Goal: Task Accomplishment & Management: Complete application form

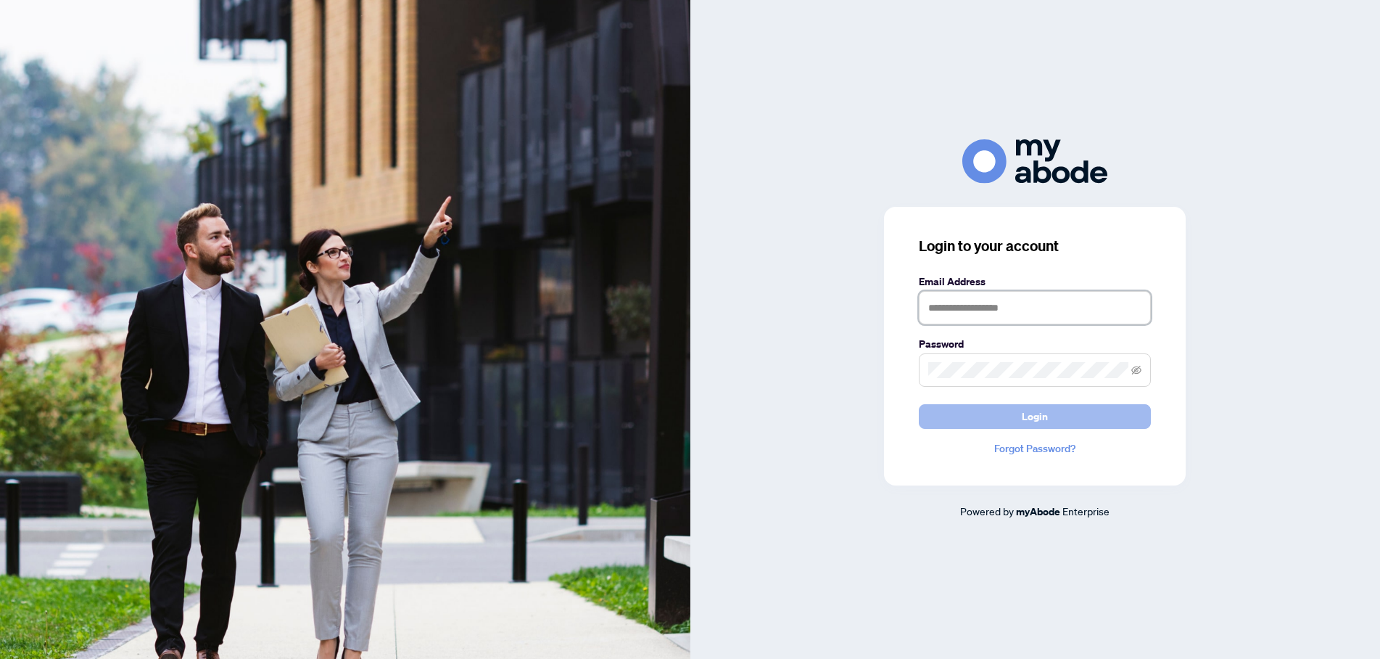
type input "**********"
click at [1047, 411] on span "Login" at bounding box center [1035, 416] width 26 height 23
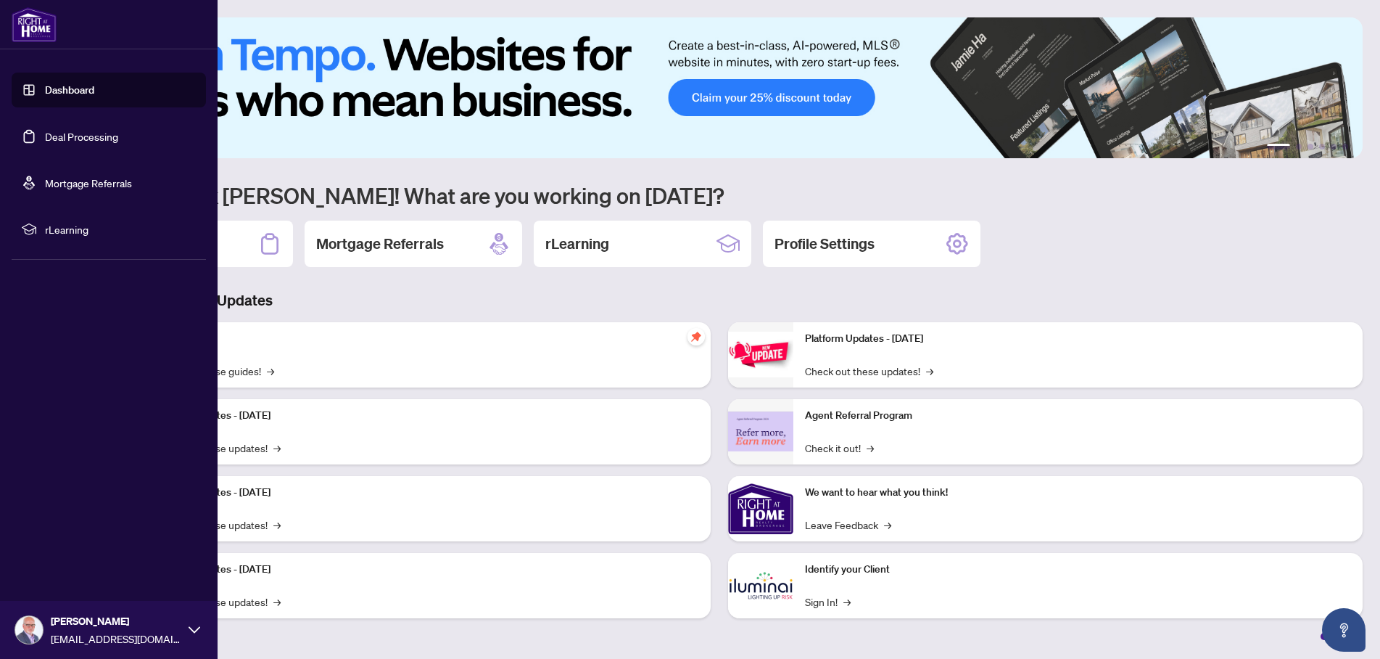
click at [62, 136] on link "Deal Processing" at bounding box center [81, 136] width 73 height 13
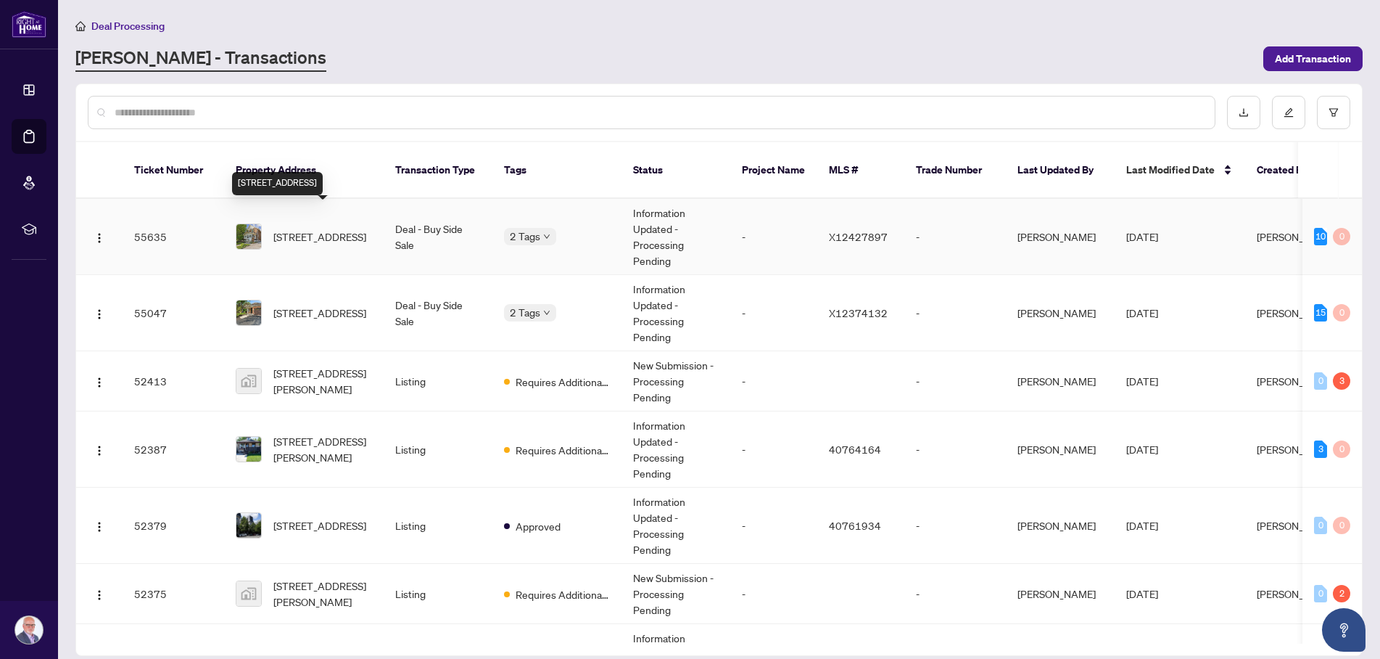
click at [329, 228] on span "[STREET_ADDRESS]" at bounding box center [319, 236] width 93 height 16
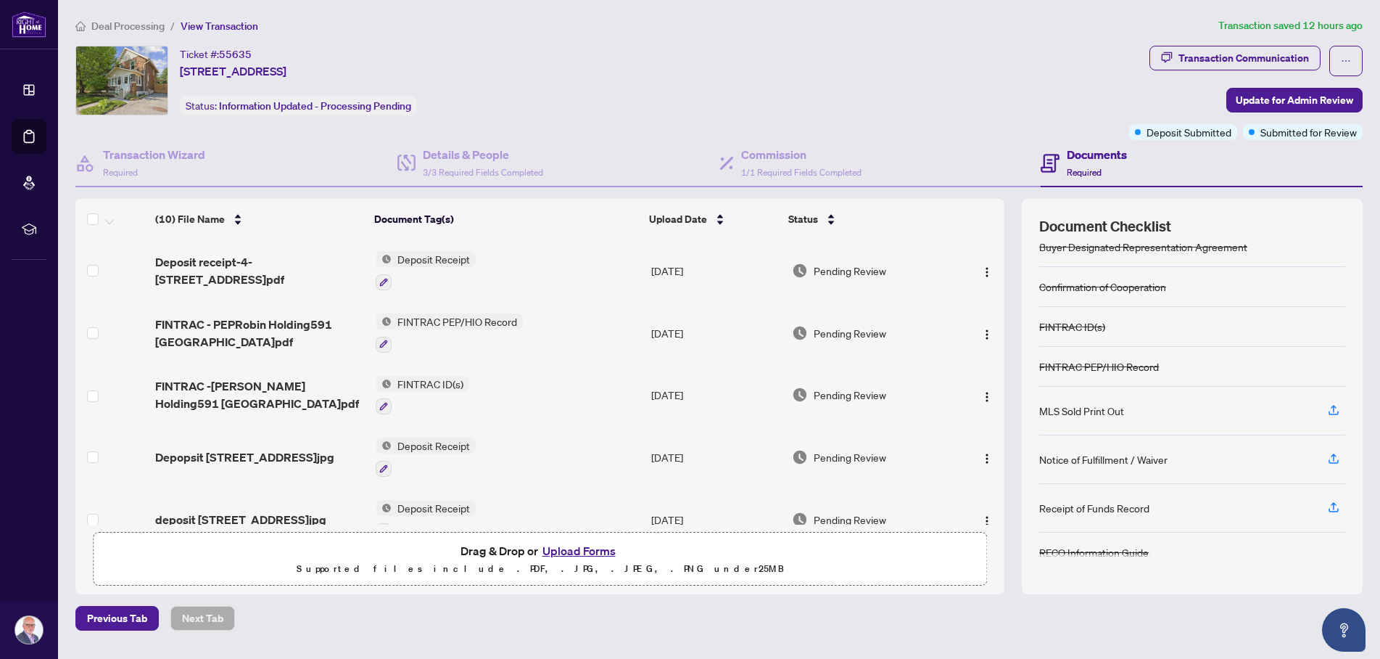
scroll to position [56, 0]
click at [1335, 505] on icon "button" at bounding box center [1333, 506] width 13 height 13
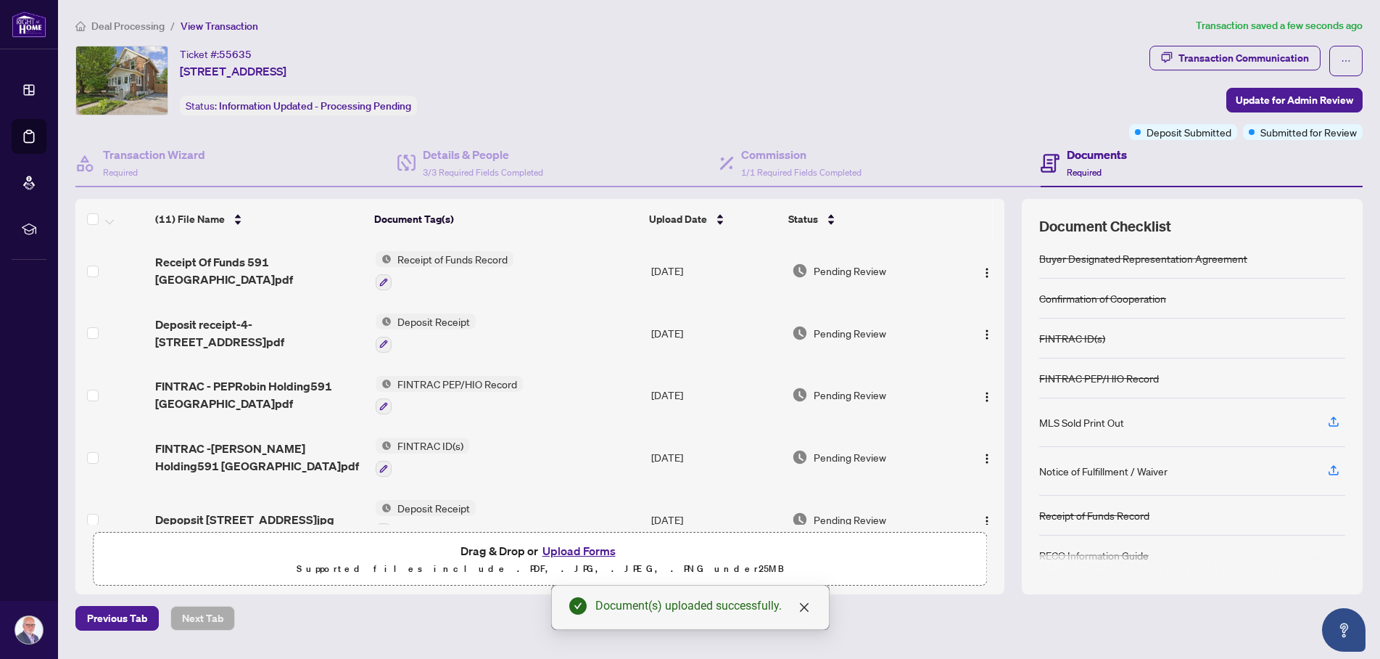
scroll to position [47, 0]
click at [1276, 99] on span "Update for Admin Review" at bounding box center [1294, 99] width 117 height 23
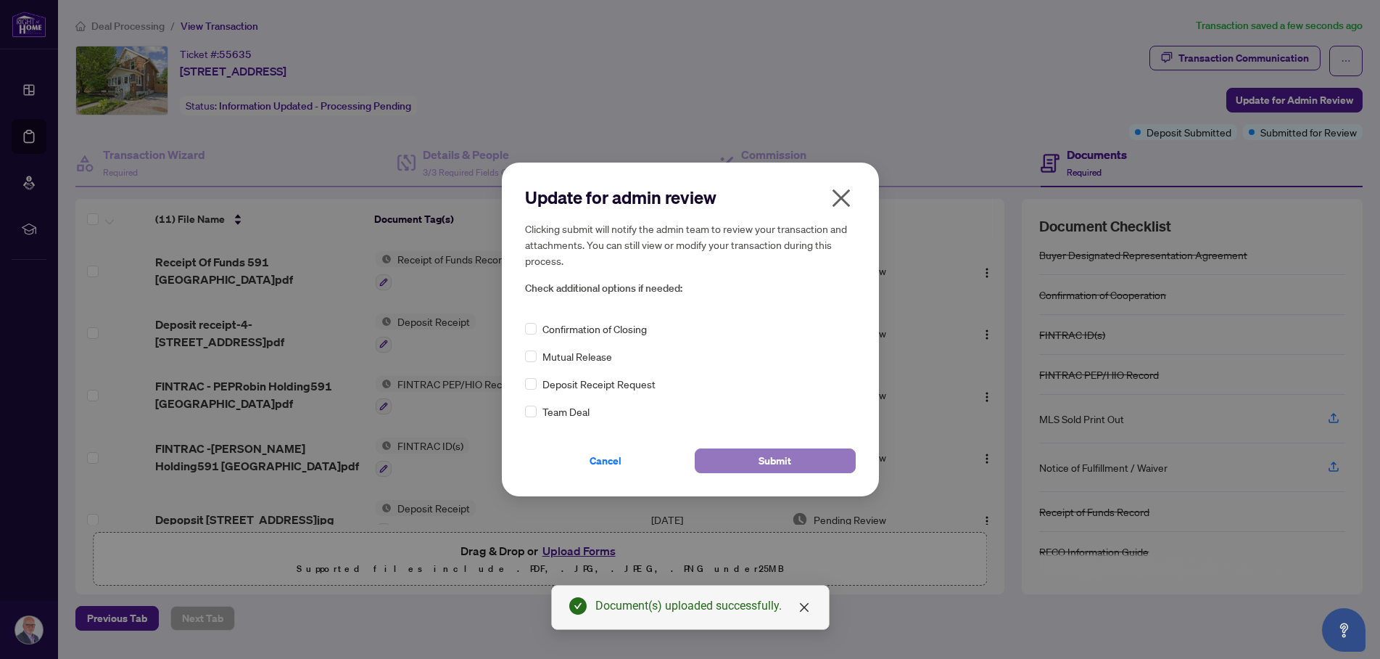
click at [780, 460] on span "Submit" at bounding box center [775, 460] width 33 height 23
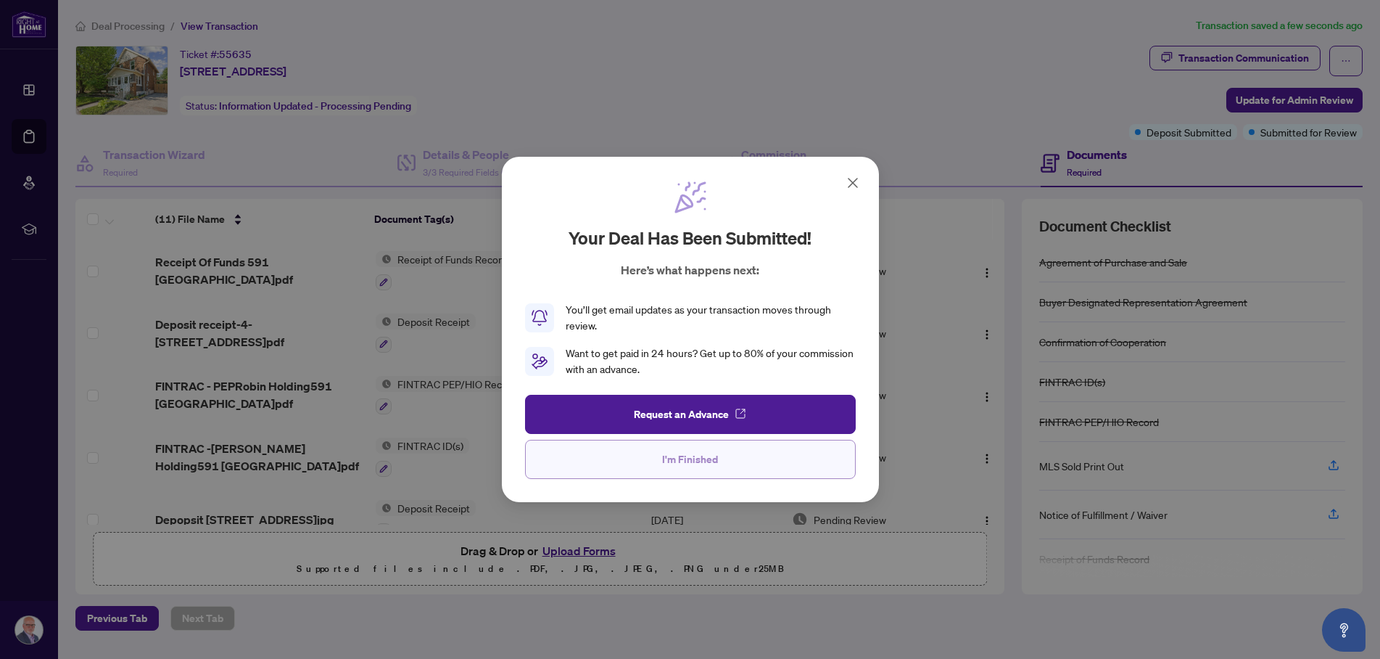
click at [682, 462] on span "I'm Finished" at bounding box center [690, 458] width 56 height 23
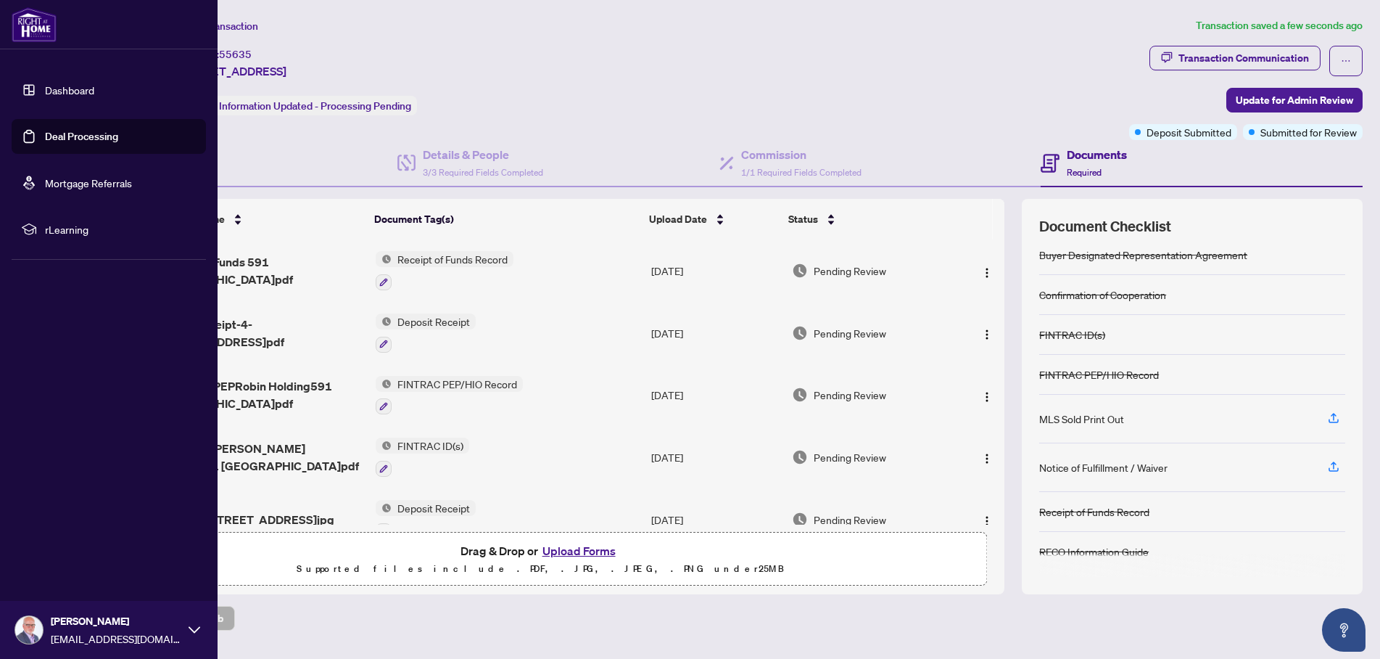
click at [33, 643] on img at bounding box center [29, 630] width 28 height 28
click at [63, 544] on span "Logout" at bounding box center [58, 543] width 33 height 23
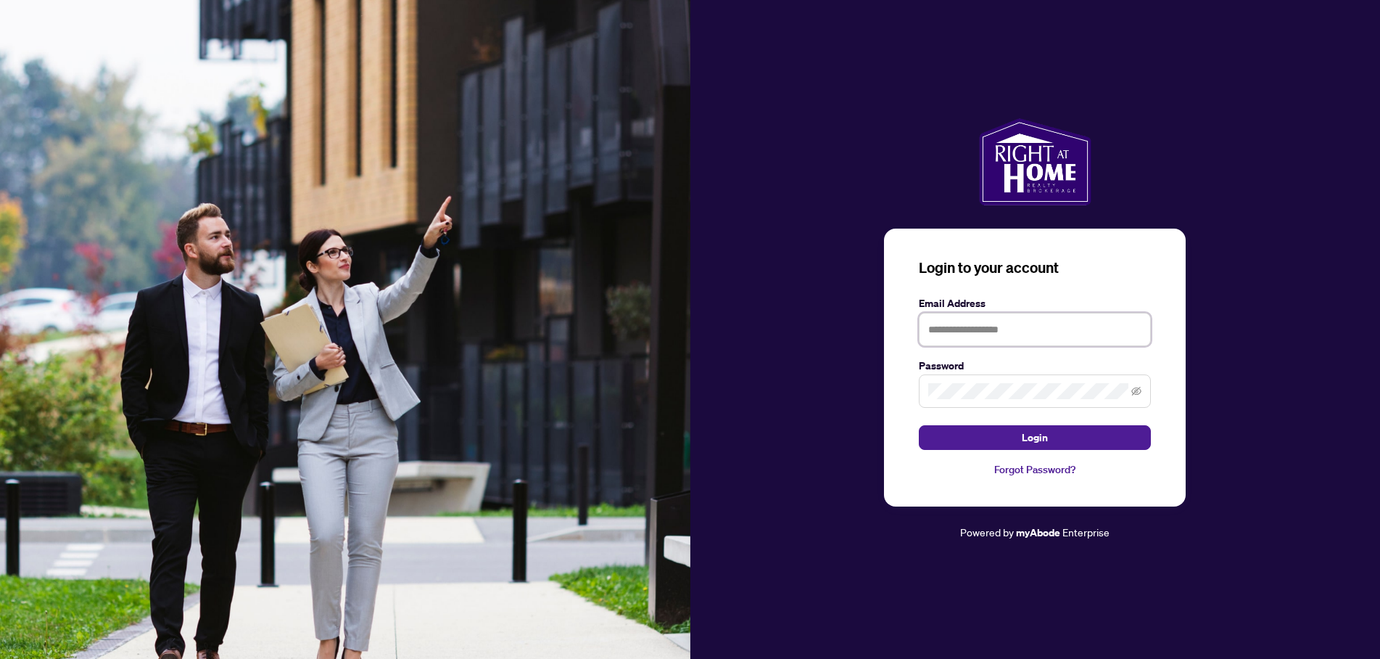
type input "**********"
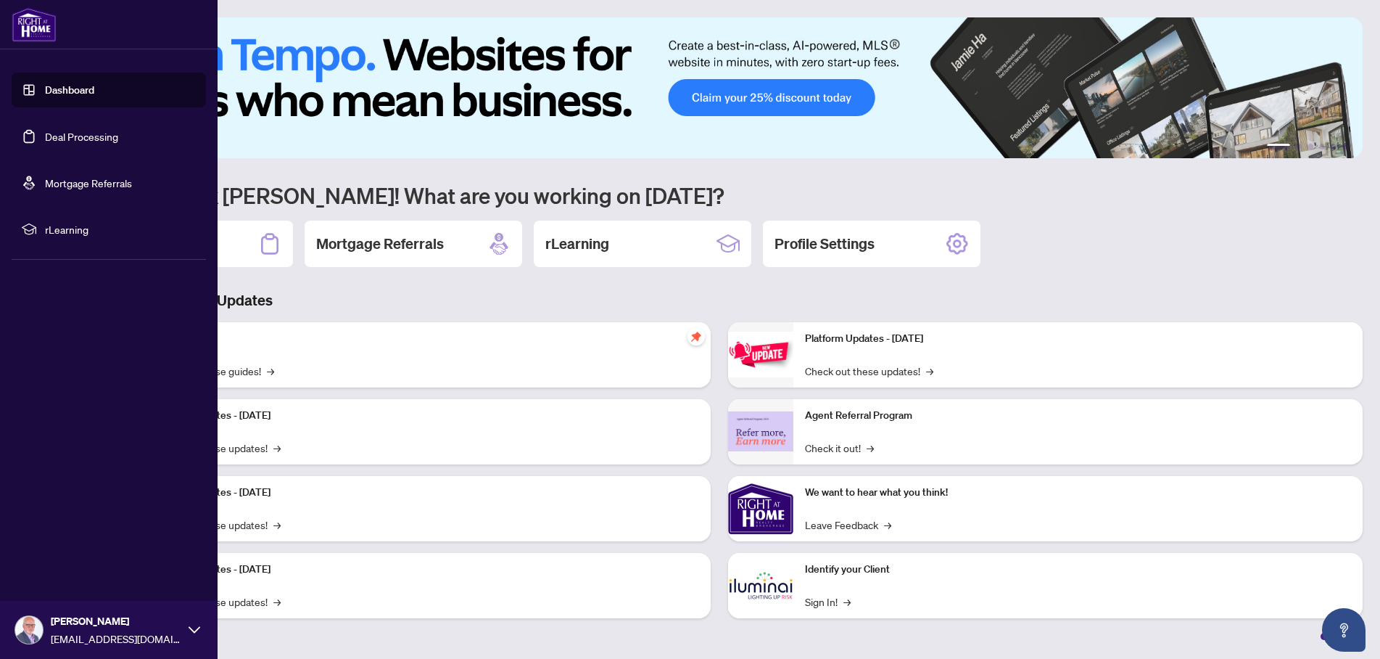
click at [87, 134] on link "Deal Processing" at bounding box center [81, 136] width 73 height 13
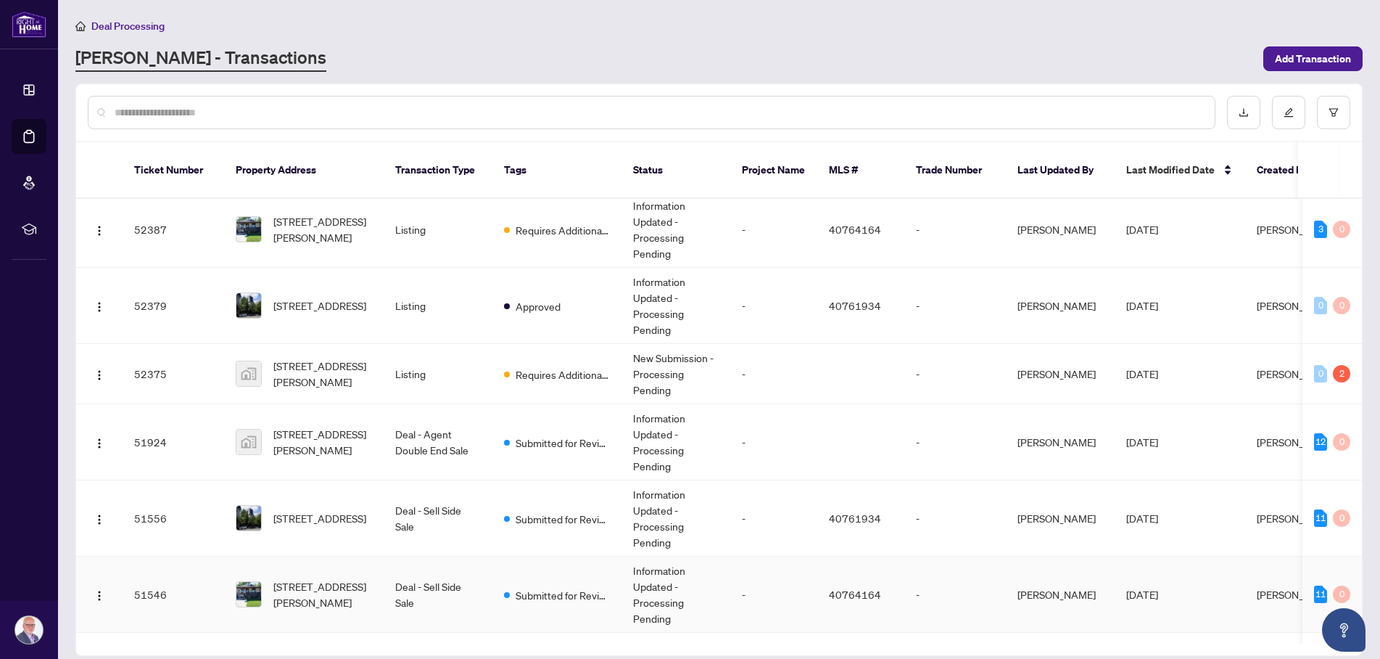
scroll to position [334, 0]
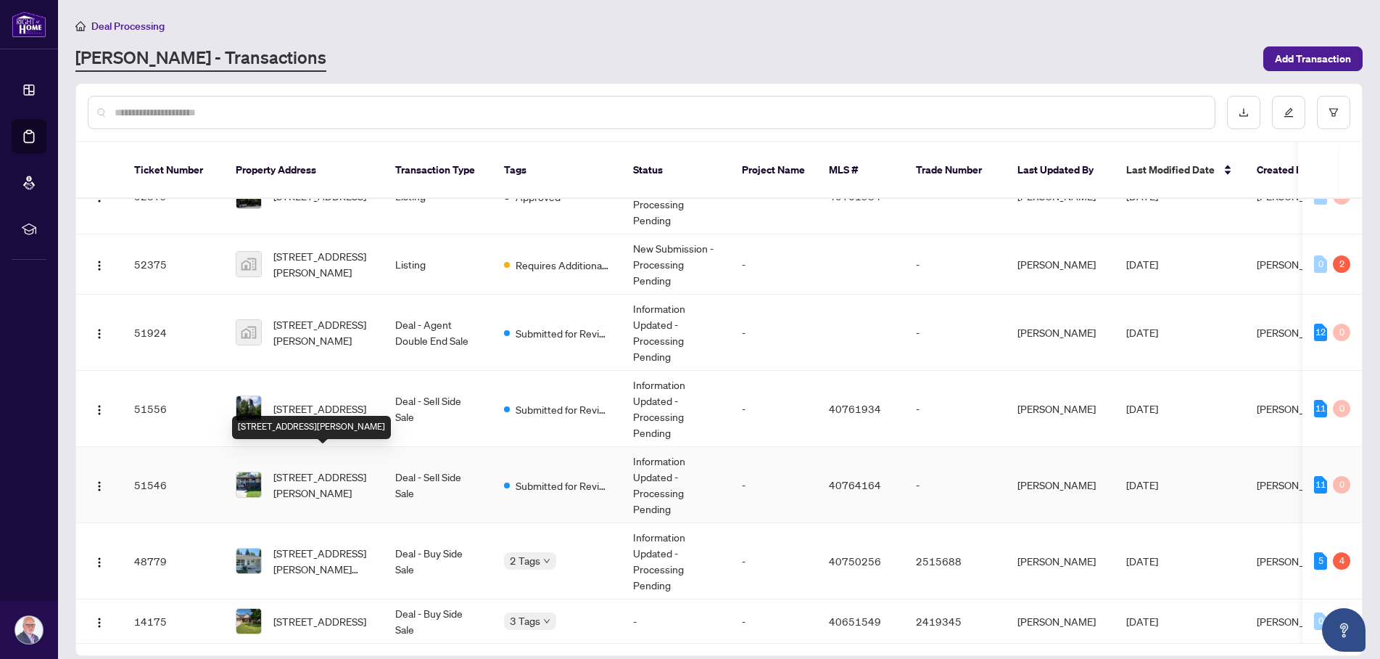
click at [332, 469] on span "[STREET_ADDRESS][PERSON_NAME]" at bounding box center [322, 485] width 99 height 32
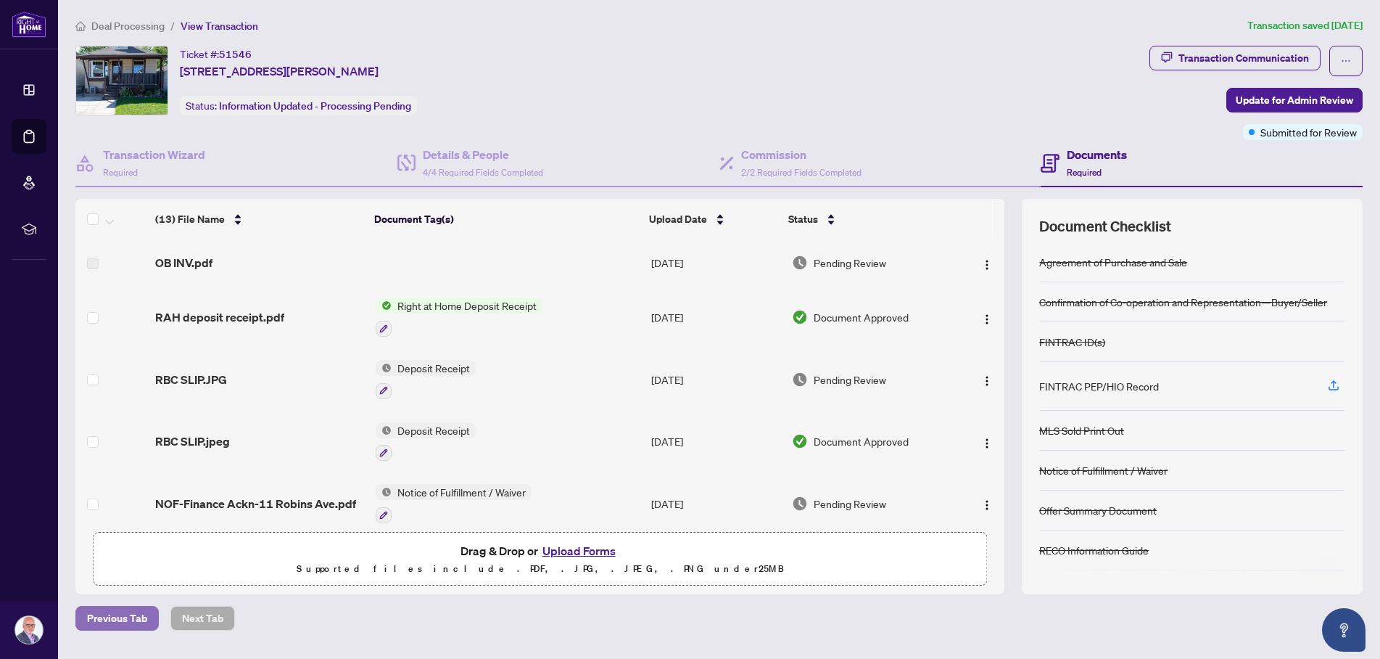
click at [104, 614] on span "Previous Tab" at bounding box center [117, 617] width 60 height 23
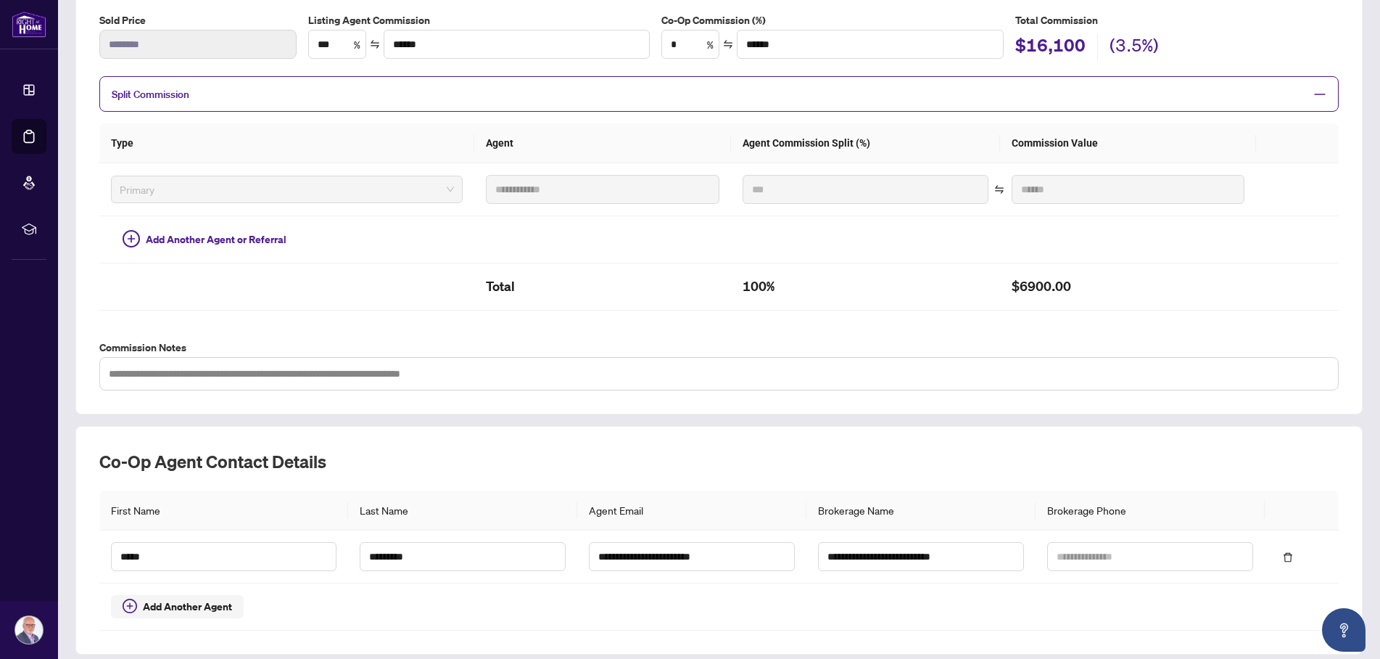
scroll to position [298, 0]
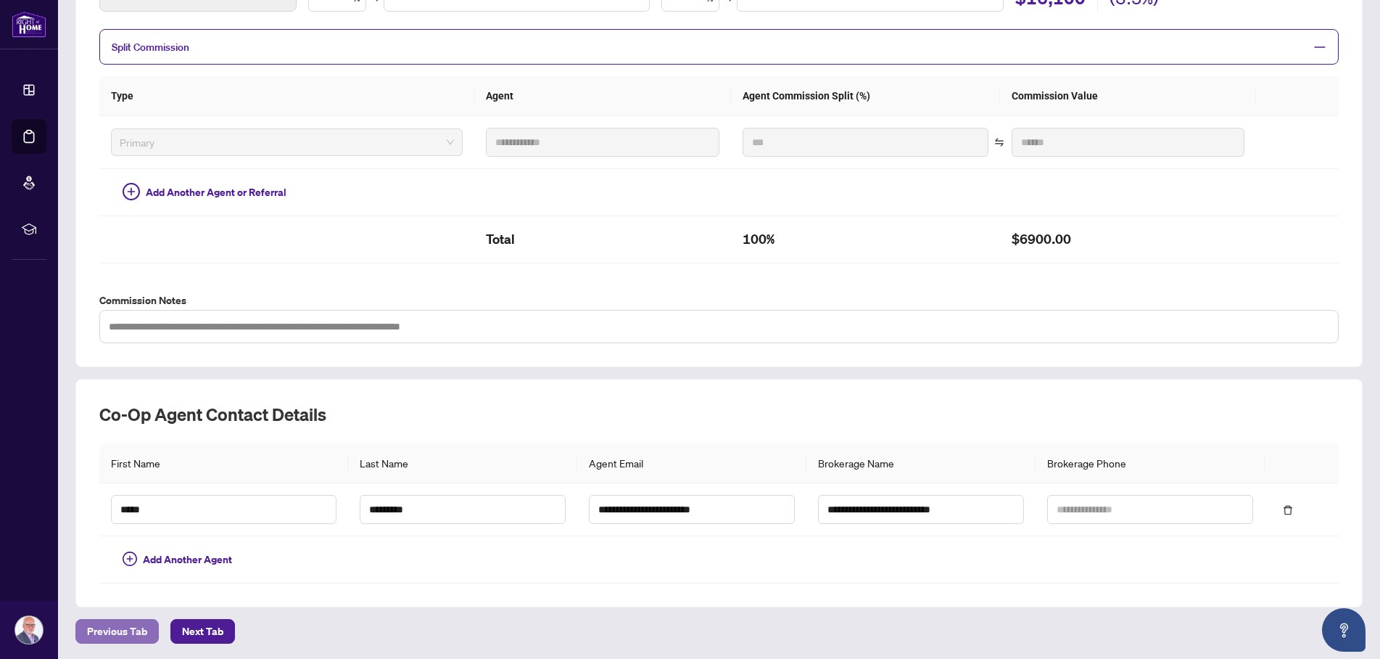
click at [107, 625] on span "Previous Tab" at bounding box center [117, 630] width 60 height 23
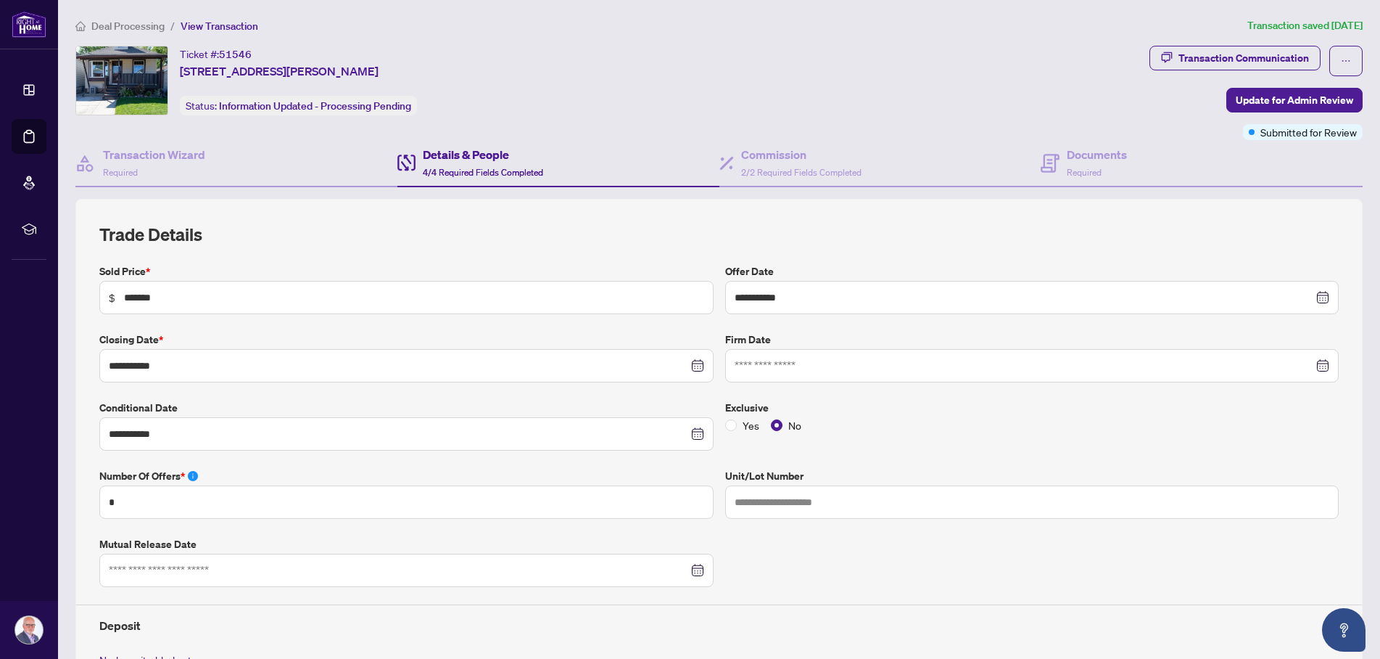
click at [1315, 363] on div at bounding box center [1032, 366] width 595 height 16
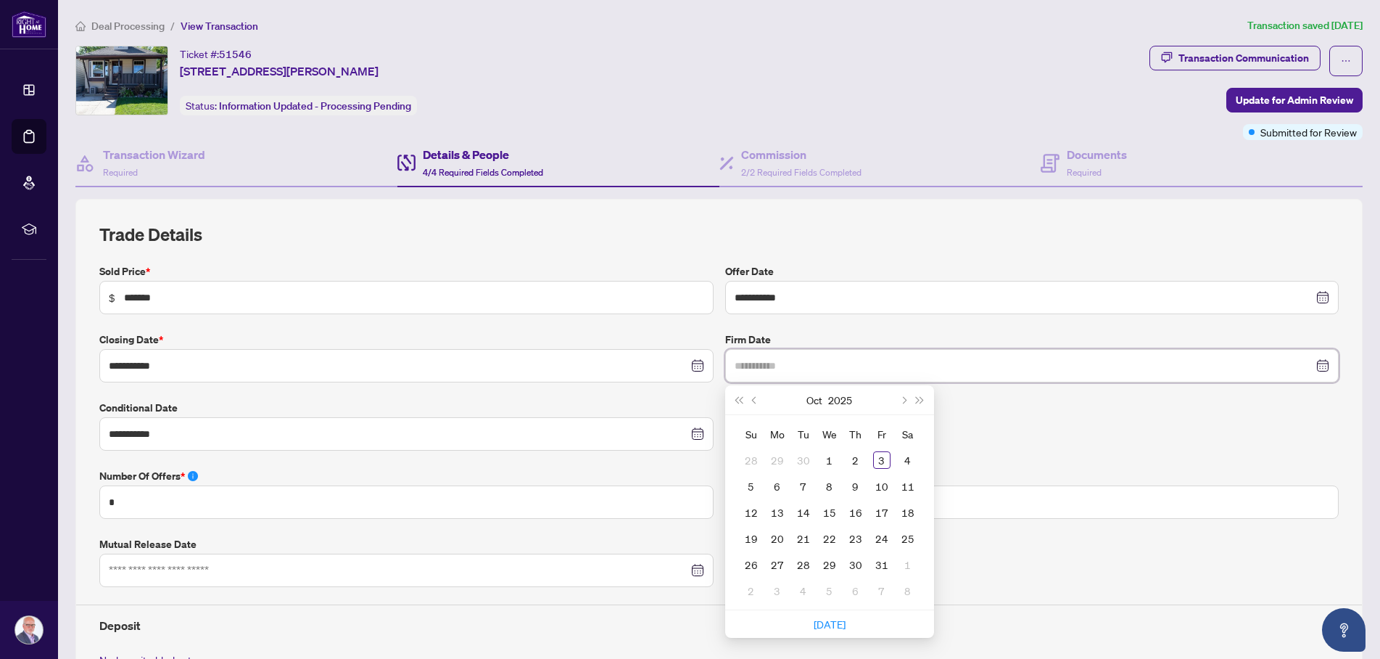
type input "**********"
click at [751, 398] on span "Previous month (PageUp)" at bounding box center [754, 399] width 7 height 7
type input "**********"
click at [902, 481] on div "13" at bounding box center [907, 485] width 17 height 17
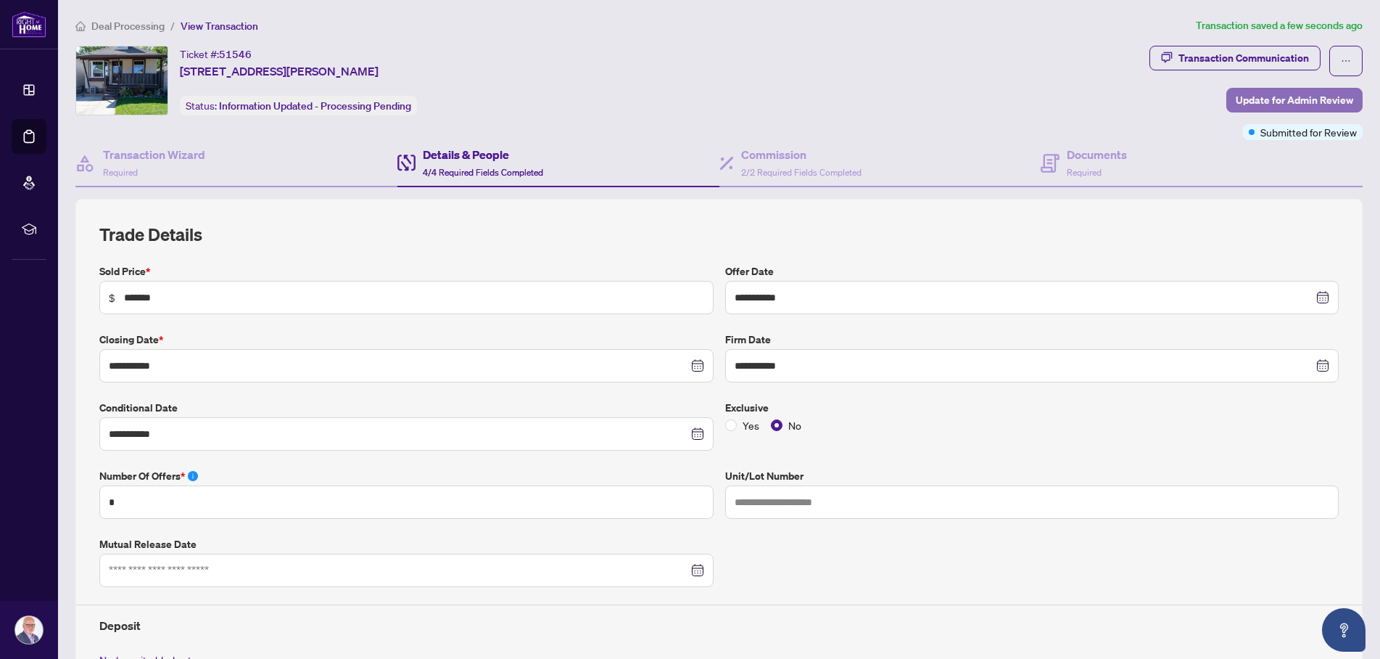
click at [1255, 99] on span "Update for Admin Review" at bounding box center [1294, 99] width 117 height 23
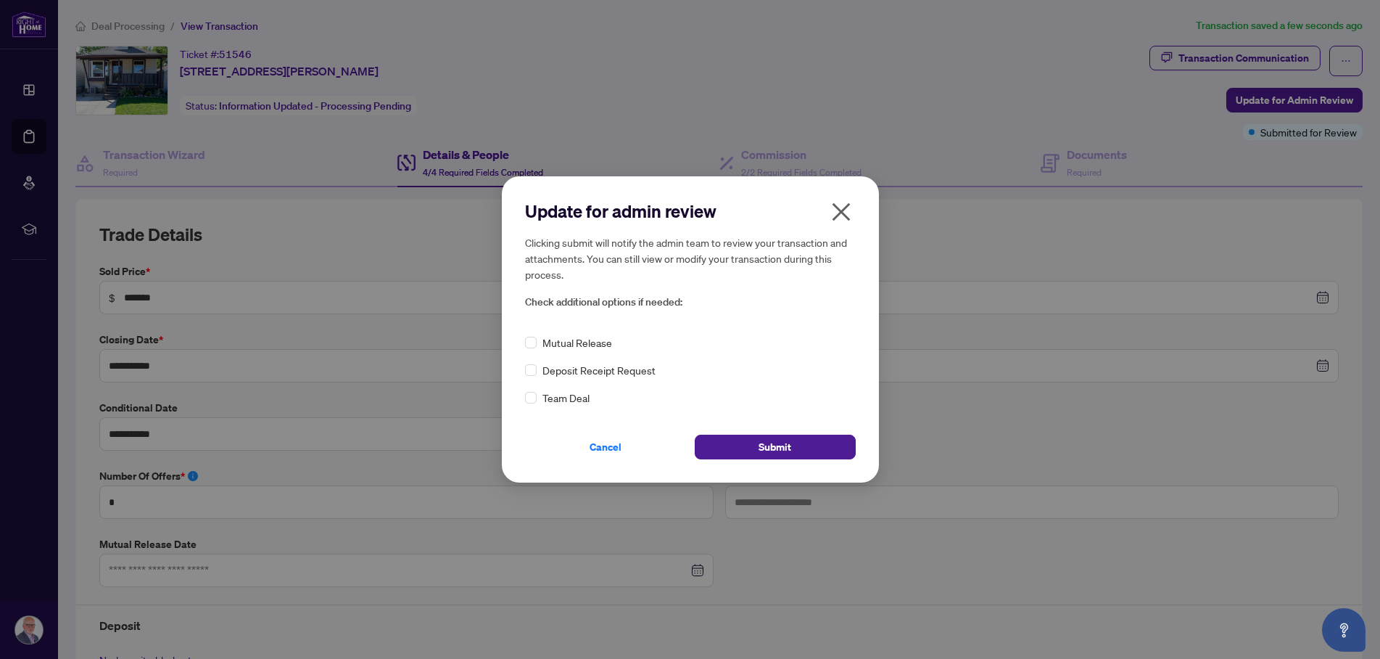
click at [788, 434] on div "Cancel Submit" at bounding box center [690, 438] width 331 height 42
click at [783, 442] on span "Submit" at bounding box center [775, 446] width 33 height 23
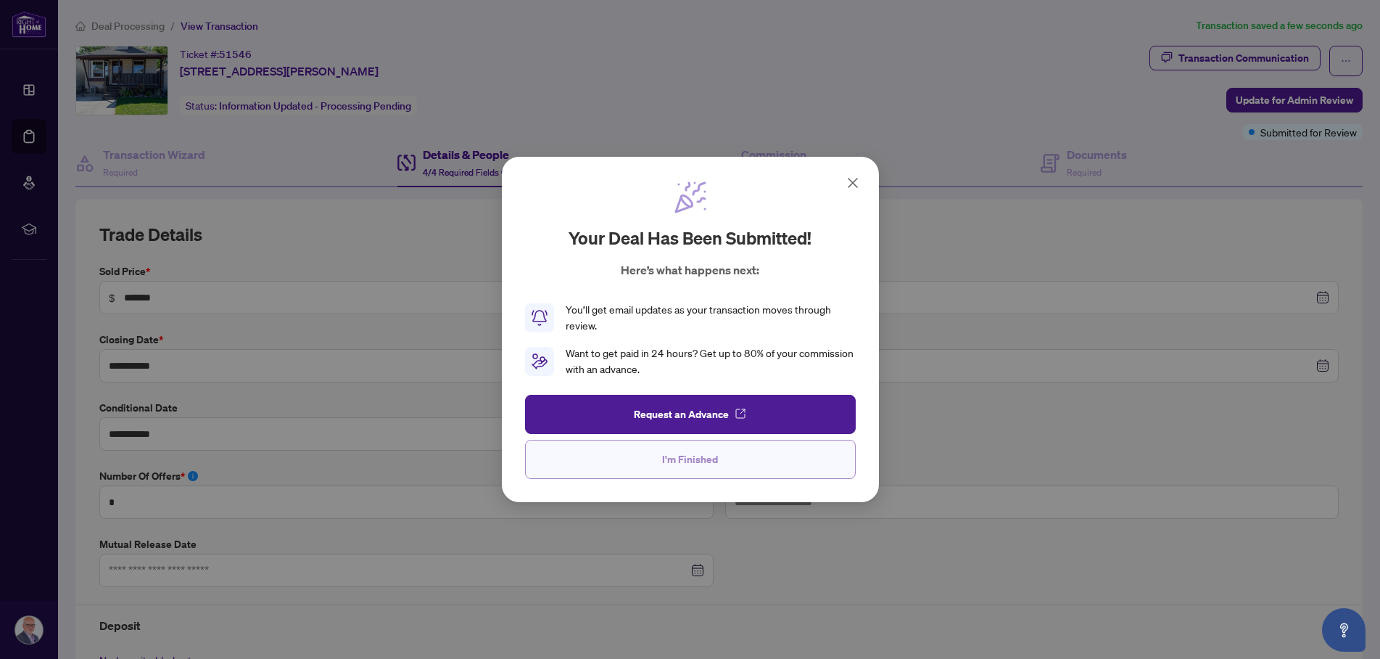
click at [709, 463] on span "I'm Finished" at bounding box center [690, 458] width 56 height 23
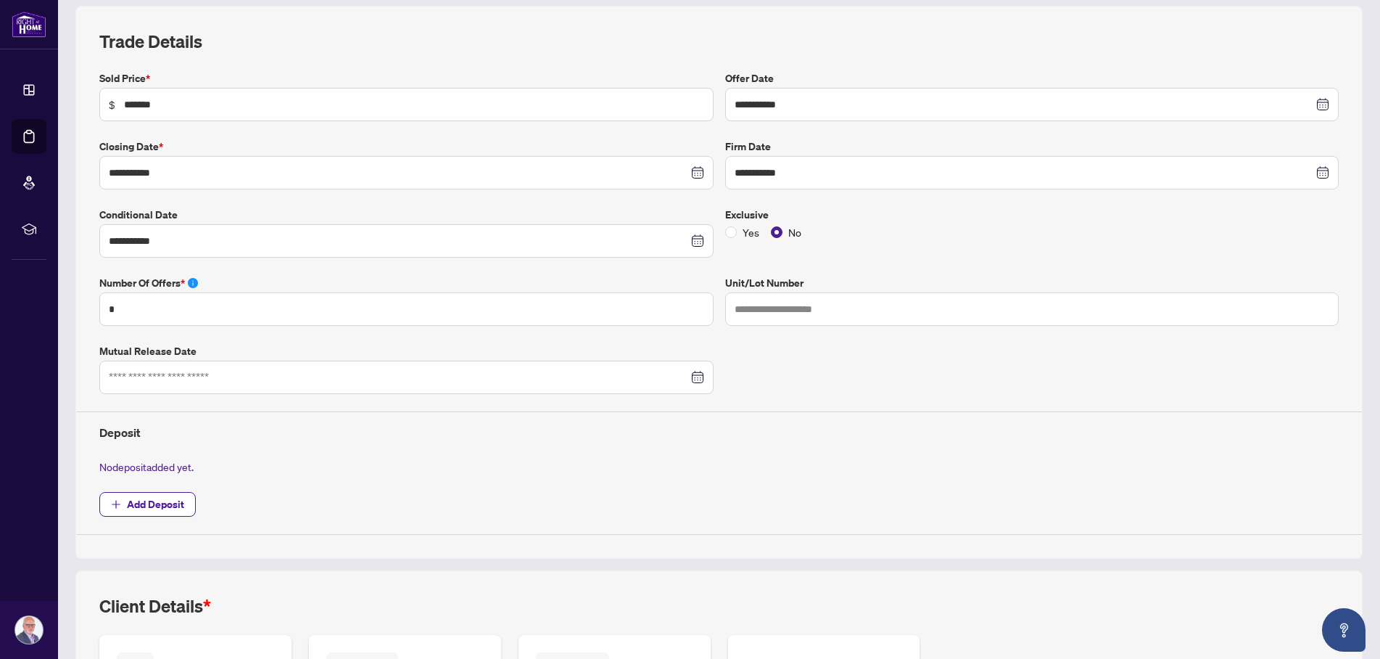
scroll to position [463, 0]
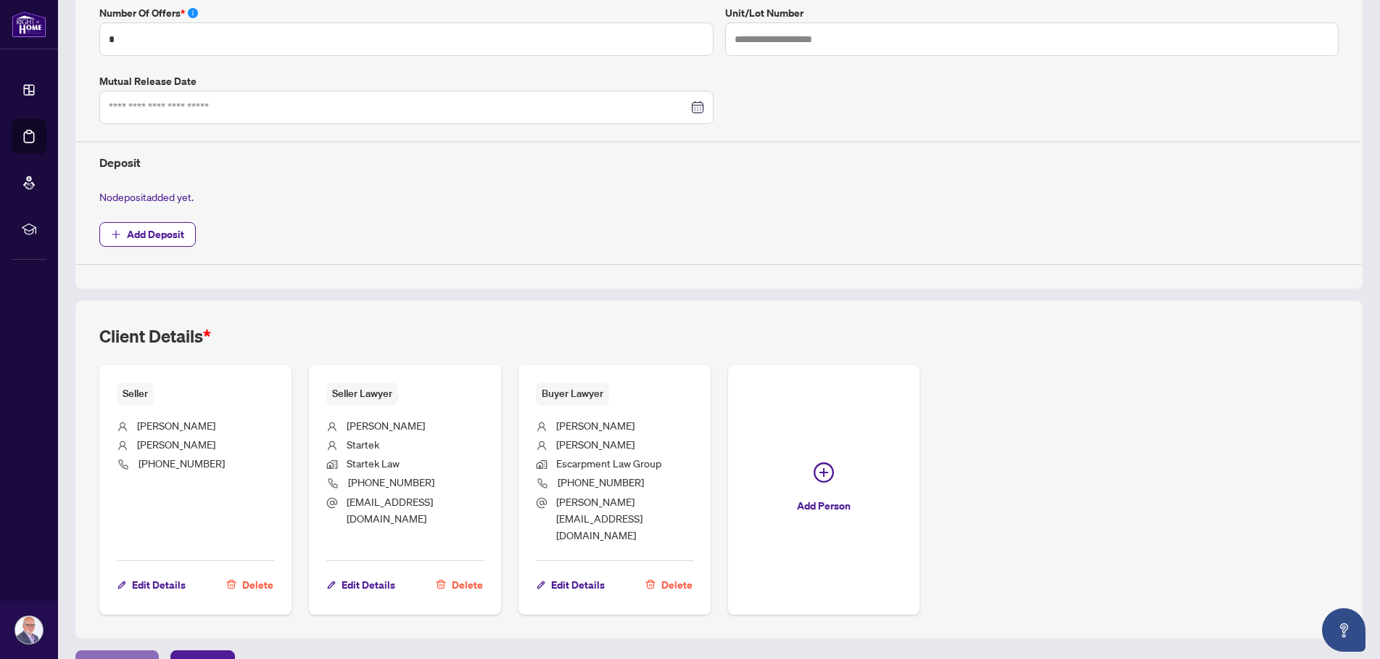
click at [137, 651] on span "Previous Tab" at bounding box center [117, 662] width 60 height 23
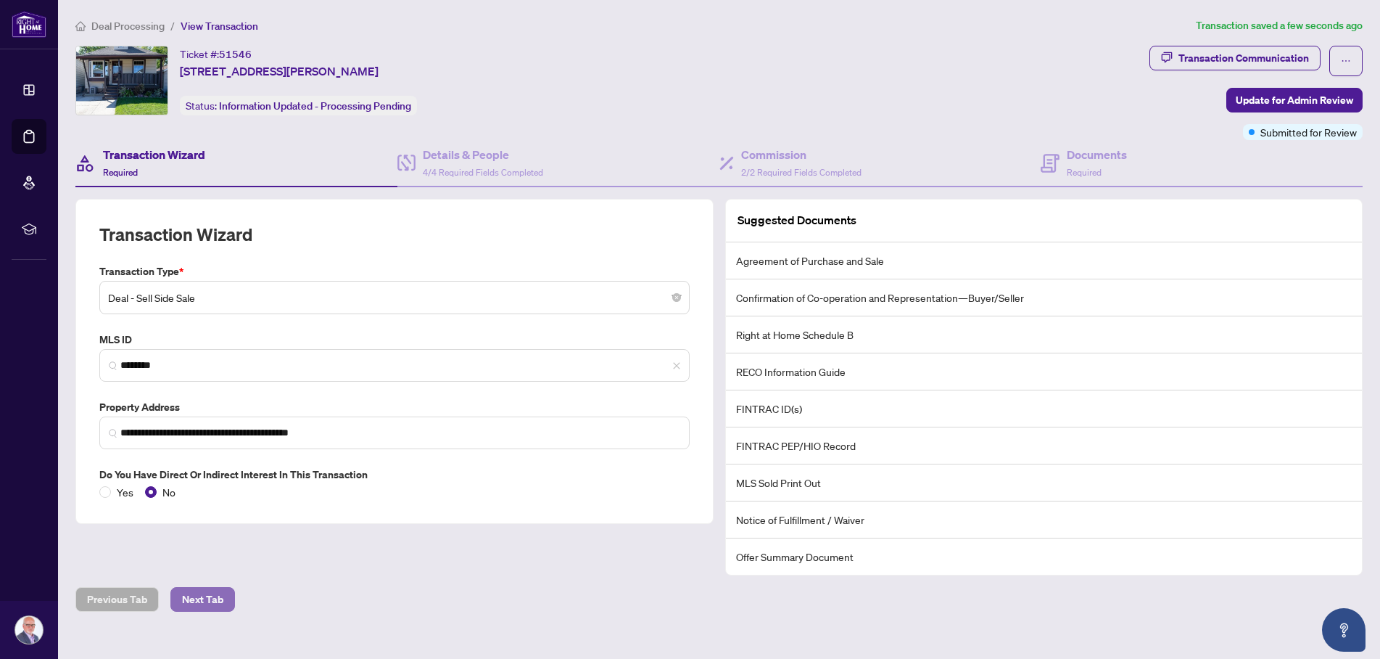
click at [217, 596] on span "Next Tab" at bounding box center [202, 598] width 41 height 23
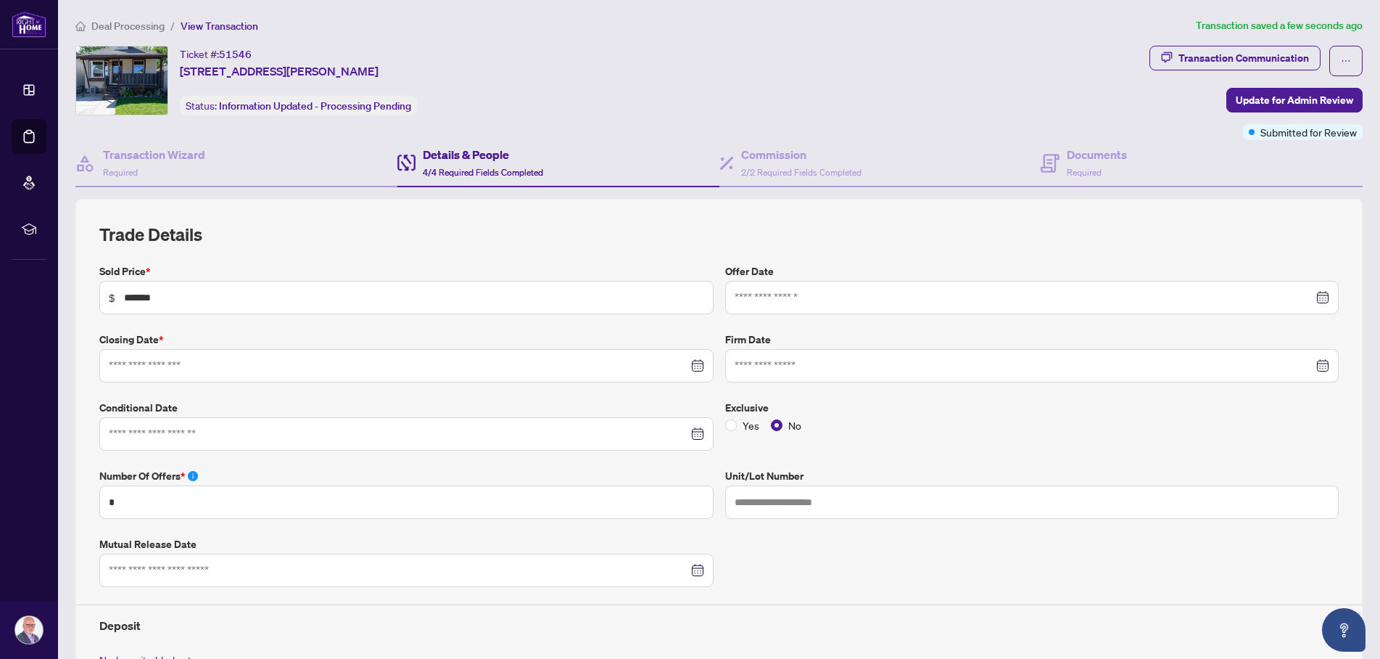
type input "**********"
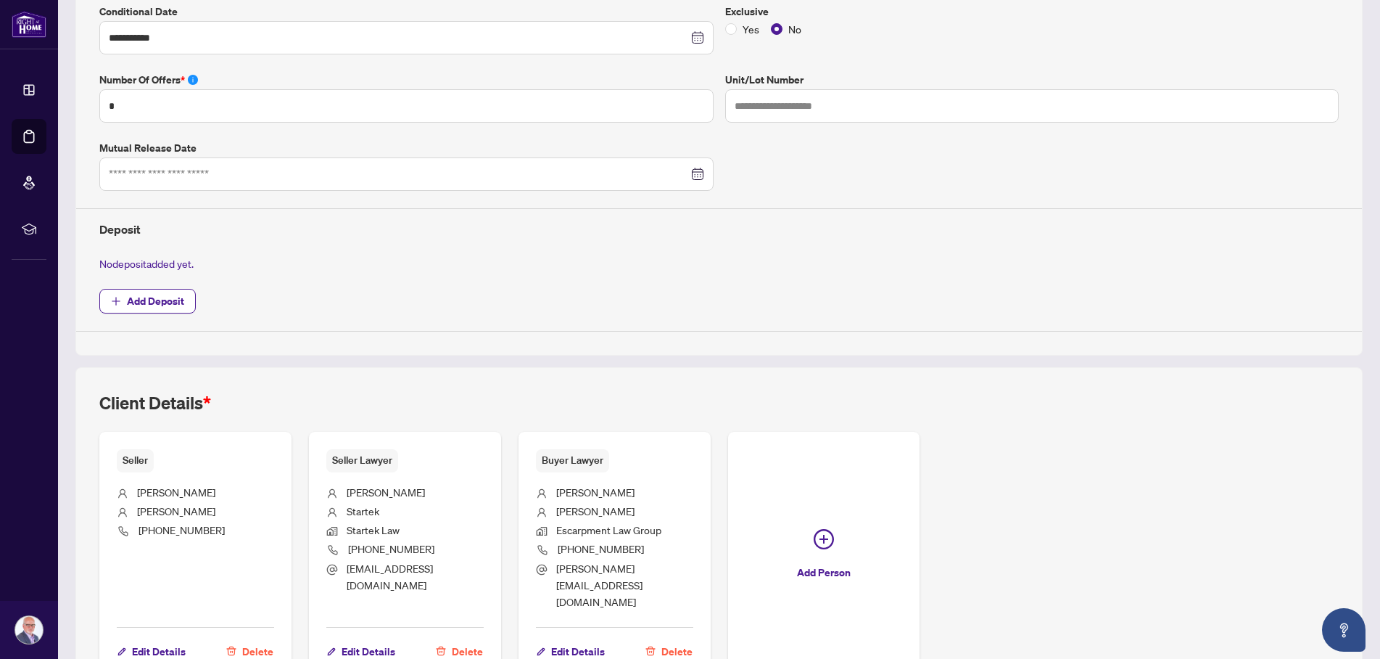
scroll to position [463, 0]
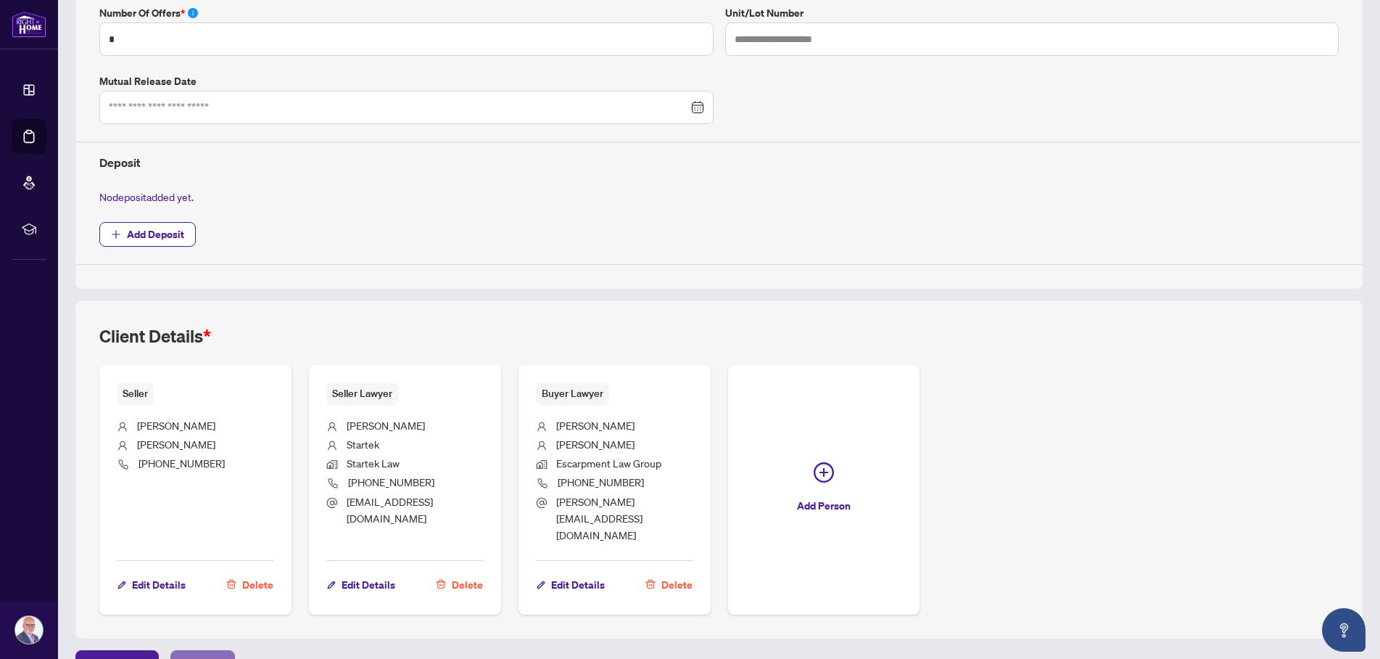
click at [218, 651] on span "Next Tab" at bounding box center [202, 662] width 41 height 23
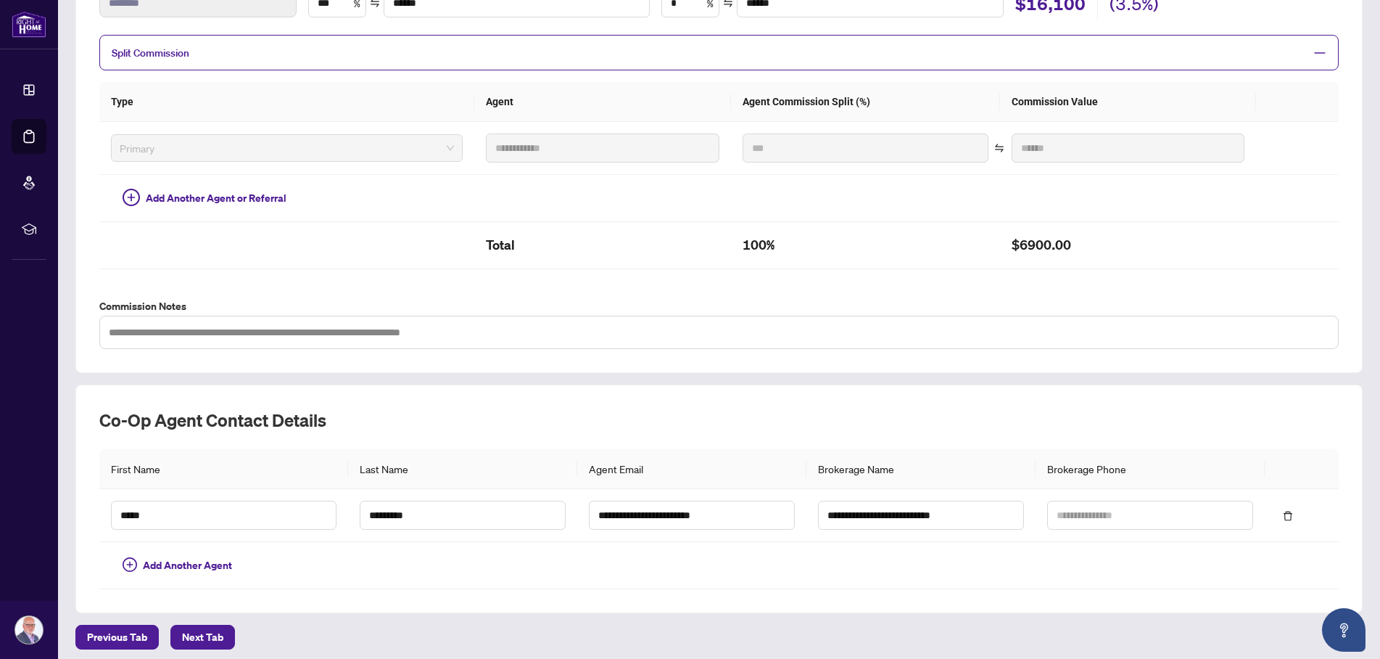
scroll to position [298, 0]
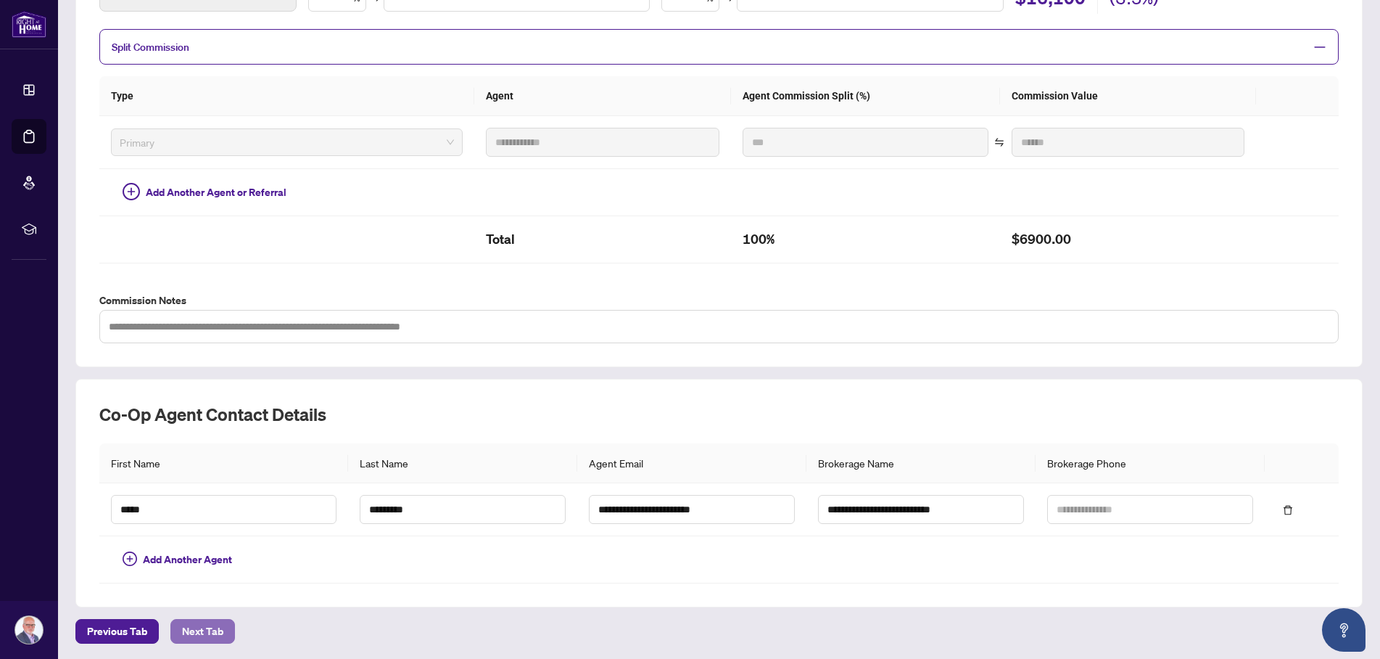
click at [212, 627] on span "Next Tab" at bounding box center [202, 630] width 41 height 23
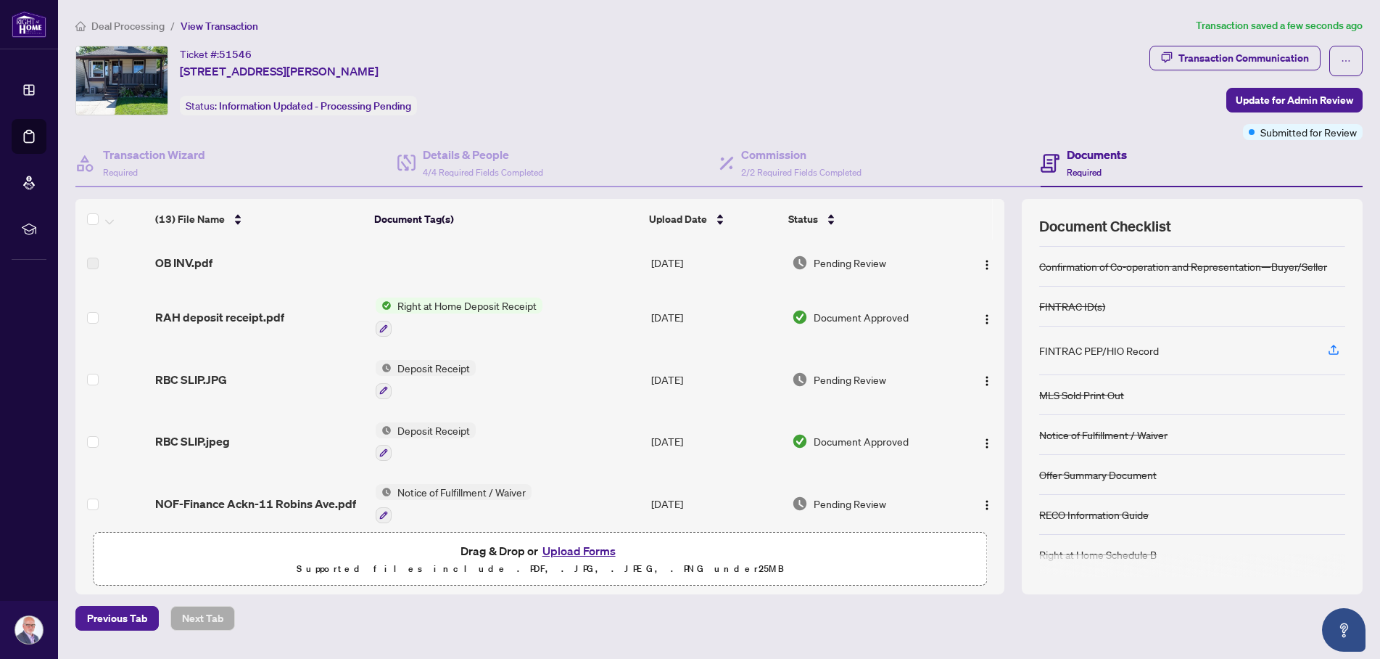
scroll to position [38, 0]
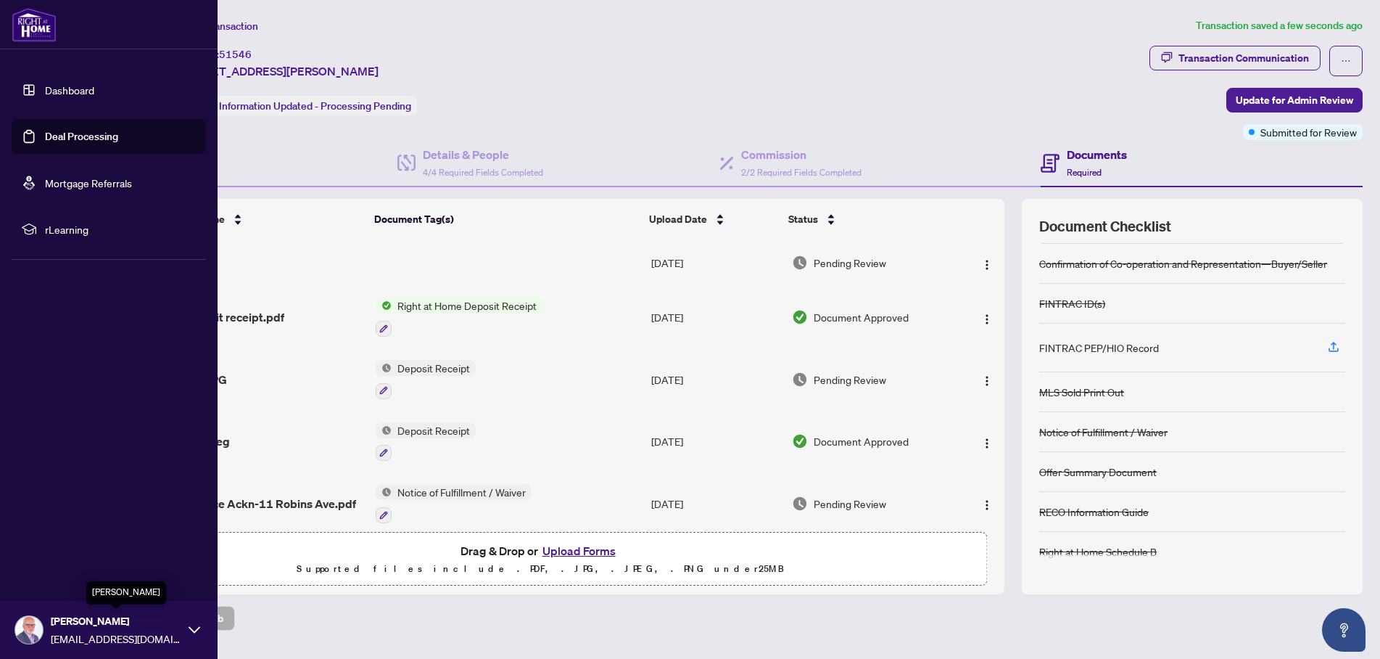
click at [87, 621] on span "[PERSON_NAME]" at bounding box center [116, 621] width 131 height 16
click at [60, 543] on span "Logout" at bounding box center [58, 543] width 33 height 23
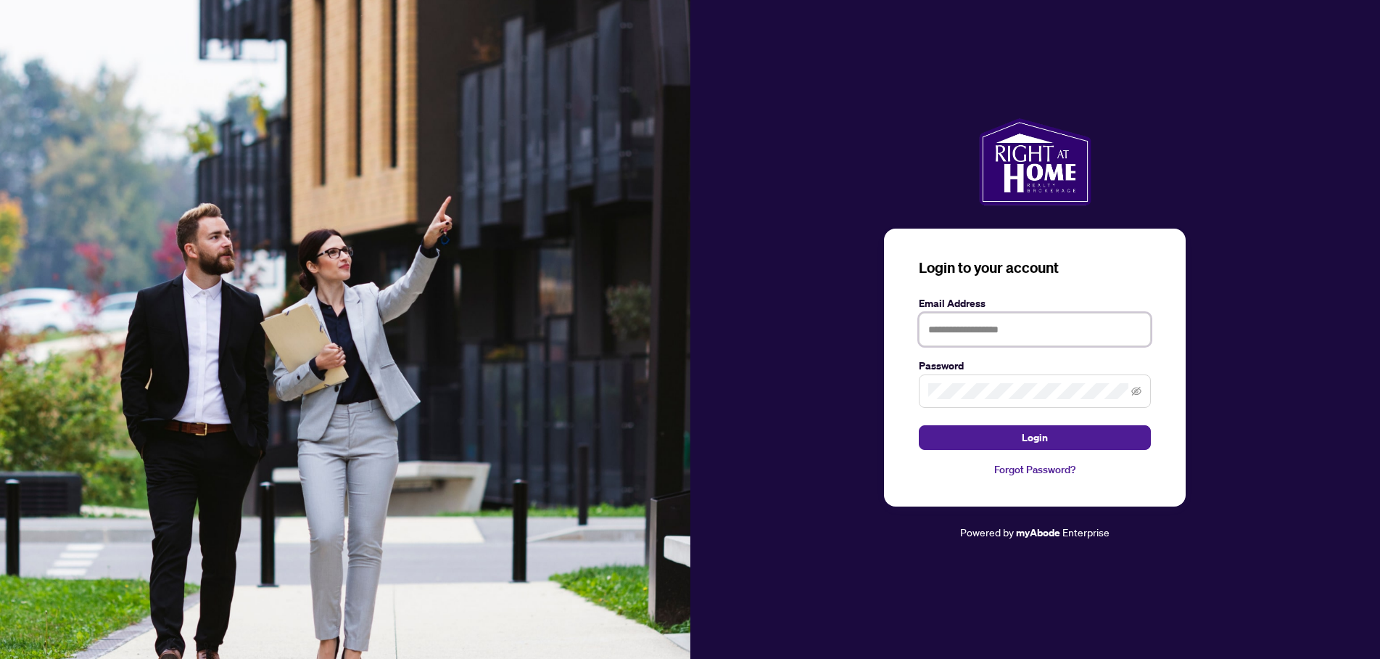
type input "**********"
